Goal: Find specific page/section: Find specific page/section

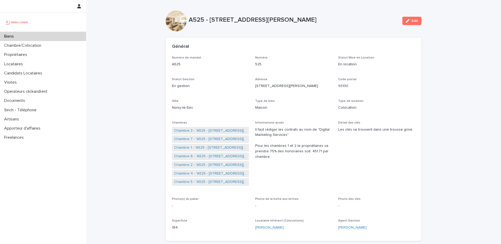
click at [342, 143] on span "Détail des clés Les clés se trouvent dans une trousse grise." at bounding box center [376, 156] width 77 height 70
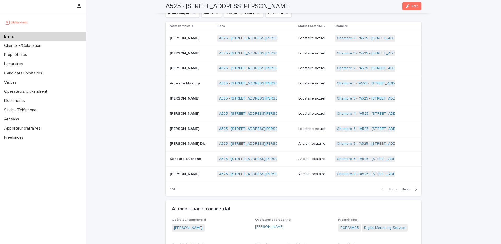
scroll to position [227, 0]
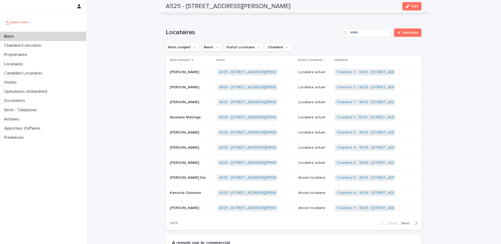
click at [173, 76] on div "Adeline Virgel Adeline Virgel" at bounding box center [191, 72] width 43 height 9
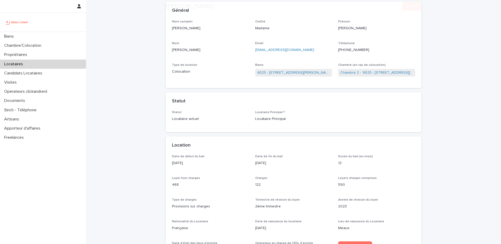
scroll to position [37, 0]
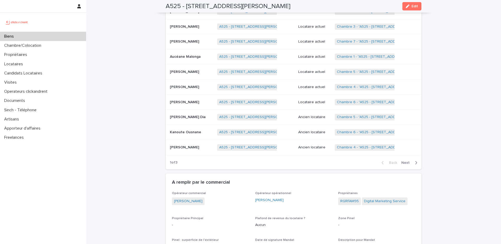
scroll to position [267, 0]
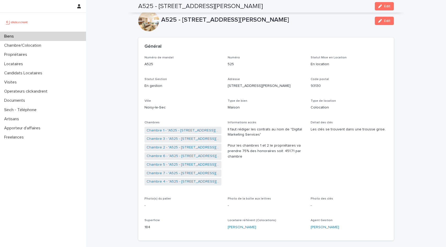
scroll to position [1460, 0]
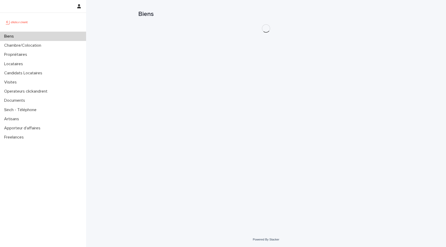
click at [22, 40] on div "Biens" at bounding box center [43, 36] width 86 height 9
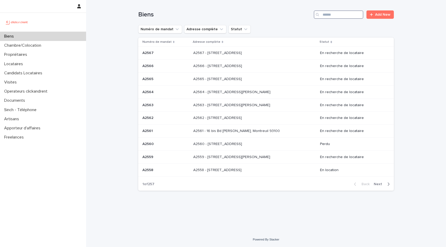
click at [337, 13] on input "Search" at bounding box center [339, 14] width 50 height 8
paste input "*****"
type input "*****"
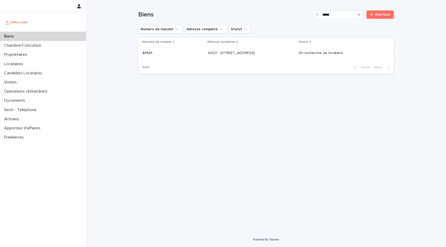
click at [245, 55] on p "A1921 - [STREET_ADDRESS]" at bounding box center [232, 52] width 48 height 5
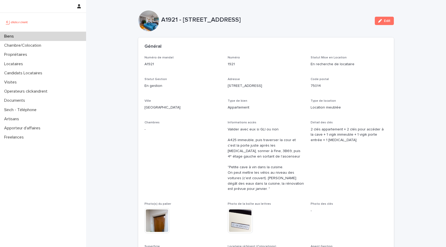
click at [282, 62] on p "1921" at bounding box center [266, 64] width 77 height 5
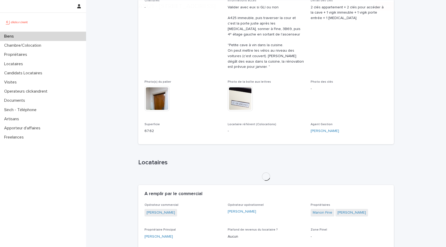
scroll to position [172, 0]
